Goal: Information Seeking & Learning: Check status

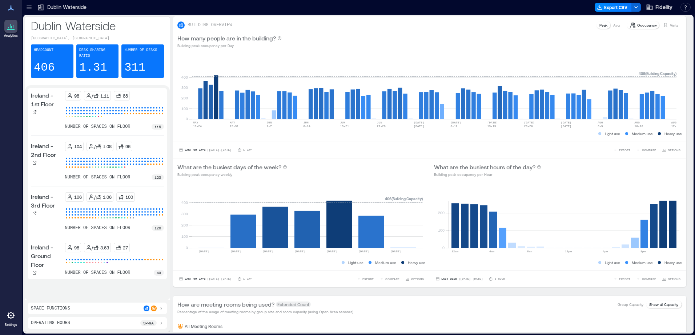
click at [31, 8] on icon at bounding box center [28, 7] width 7 height 7
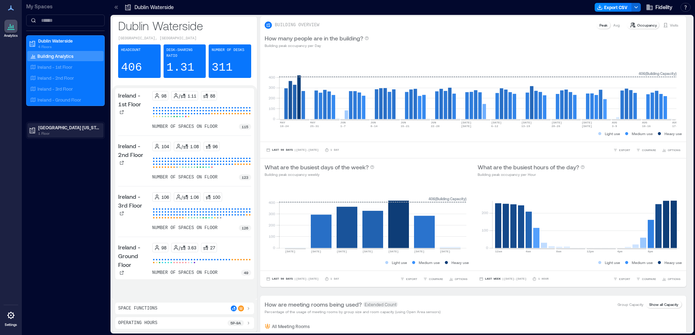
click at [49, 131] on p "1 Floor" at bounding box center [68, 133] width 61 height 6
click at [55, 155] on p "Westlake - 2nd Floor" at bounding box center [57, 154] width 41 height 6
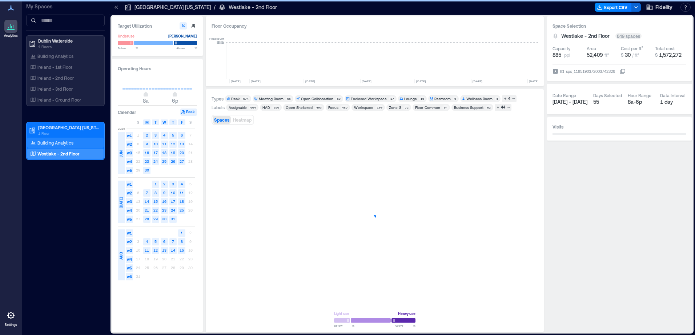
scroll to position [0, 1016]
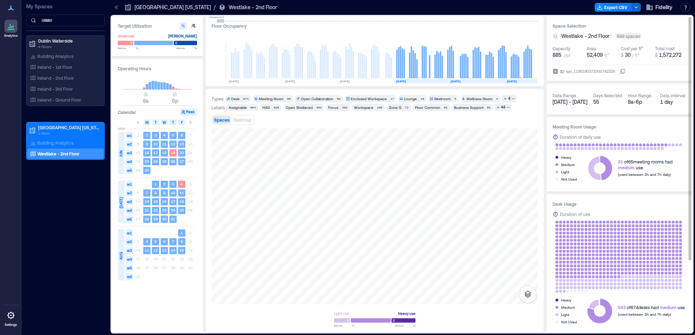
click at [571, 104] on span "[DATE] - [DATE]" at bounding box center [570, 102] width 35 height 6
click at [560, 103] on span "[DATE] - [DATE]" at bounding box center [570, 102] width 35 height 6
click at [560, 102] on span "[DATE] - [DATE]" at bounding box center [570, 102] width 35 height 6
drag, startPoint x: 138, startPoint y: 123, endPoint x: 203, endPoint y: 122, distance: 64.4
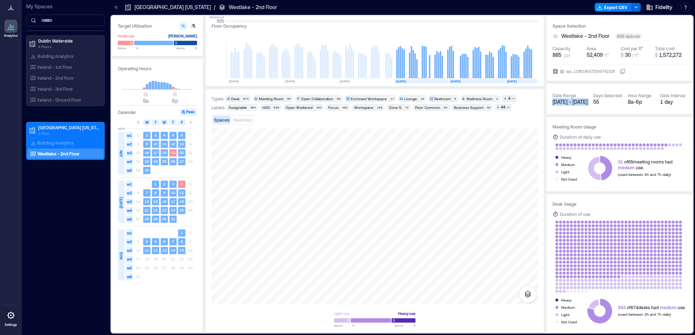
click at [138, 123] on span "S" at bounding box center [138, 122] width 2 height 6
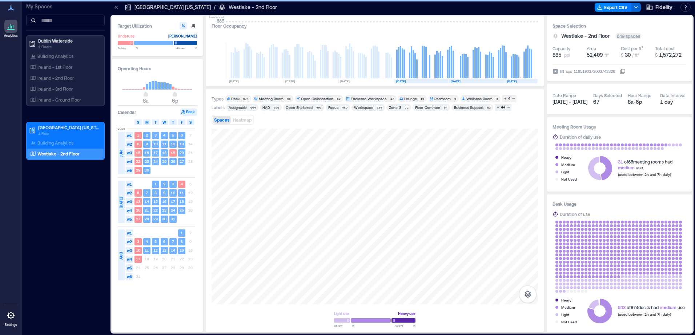
click at [187, 123] on div "S" at bounding box center [190, 122] width 7 height 6
click at [136, 260] on text "17" at bounding box center [138, 258] width 4 height 4
click at [137, 260] on text "17" at bounding box center [138, 258] width 4 height 4
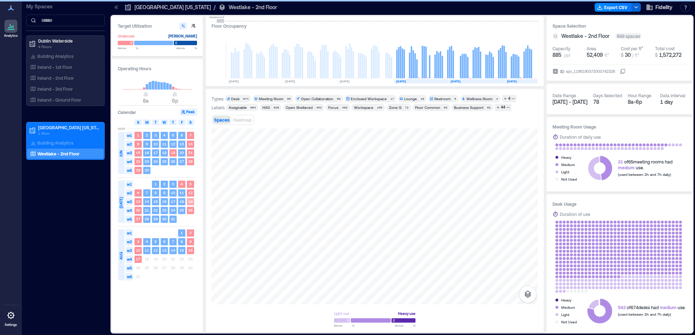
click at [137, 260] on text "17" at bounding box center [138, 258] width 4 height 4
click at [571, 96] on div "Date Range" at bounding box center [565, 95] width 24 height 6
click at [572, 96] on div "Date Range" at bounding box center [565, 95] width 24 height 6
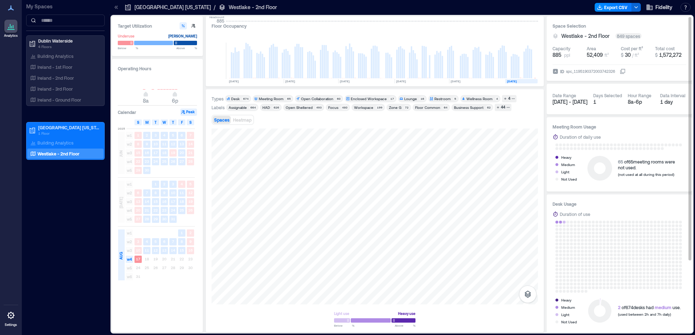
click at [567, 100] on span "[DATE] - [DATE]" at bounding box center [570, 102] width 35 height 6
click at [584, 101] on span "[DATE] - [DATE]" at bounding box center [570, 102] width 35 height 6
click at [145, 258] on div "17 18 19 20 21 22 23" at bounding box center [164, 259] width 61 height 9
click at [147, 260] on div "17 18 19 20 21 22 23" at bounding box center [164, 259] width 61 height 9
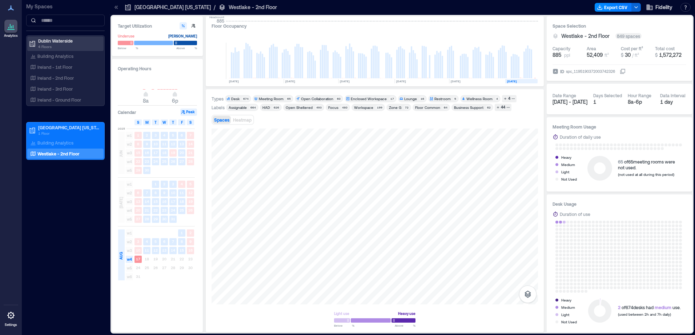
click at [65, 44] on p "4 Floors" at bounding box center [68, 47] width 61 height 6
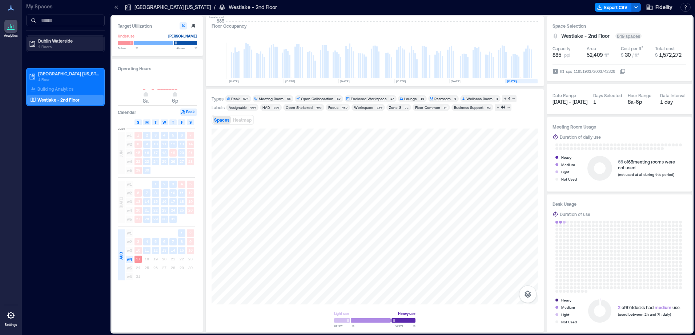
click at [55, 45] on p "4 Floors" at bounding box center [68, 47] width 61 height 6
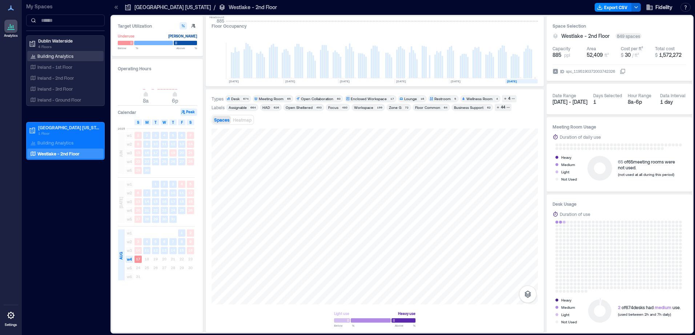
click at [66, 58] on p "Building Analytics" at bounding box center [55, 56] width 36 height 6
